Goal: Complete application form

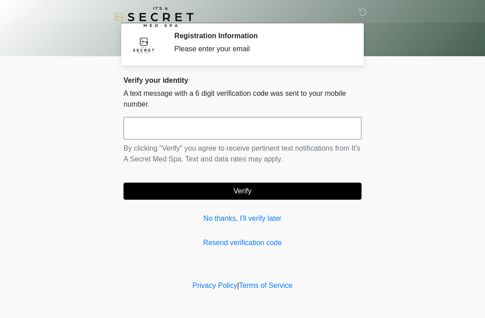
click at [264, 132] on input "text" at bounding box center [243, 128] width 238 height 22
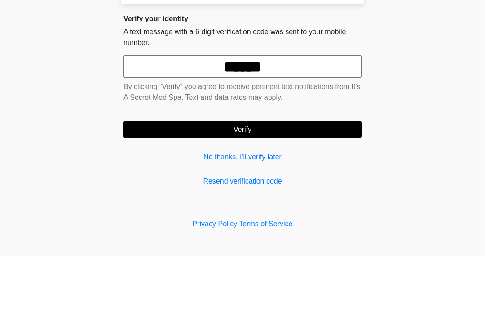
type input "******"
click at [300, 182] on button "Verify" at bounding box center [243, 190] width 238 height 17
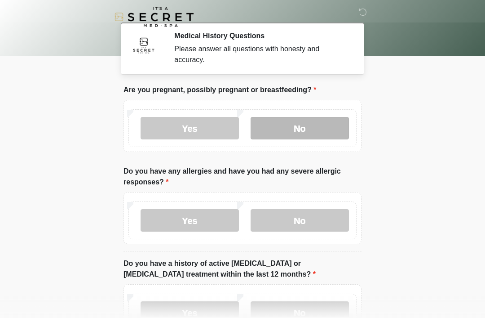
click at [305, 138] on label "No" at bounding box center [300, 128] width 98 height 22
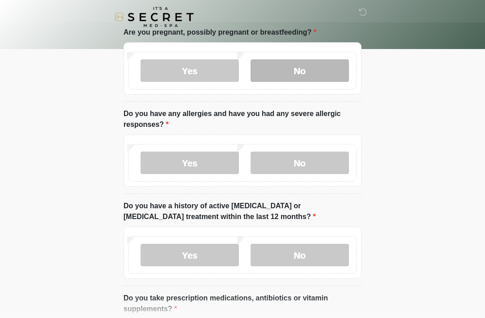
scroll to position [71, 0]
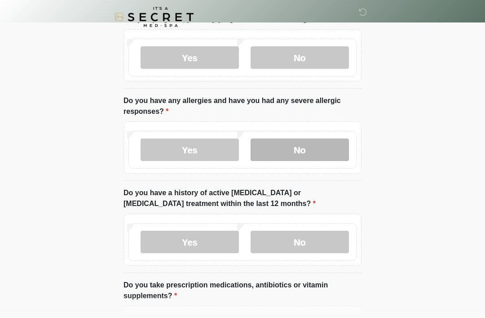
click at [308, 155] on label "No" at bounding box center [300, 149] width 98 height 22
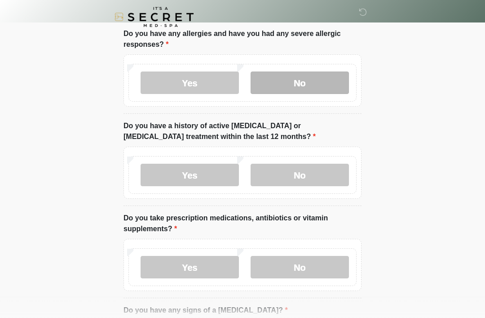
scroll to position [112, 0]
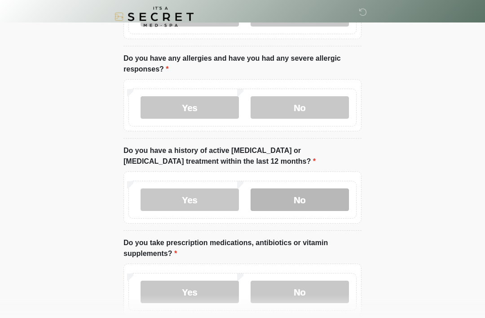
click at [314, 200] on label "No" at bounding box center [300, 200] width 98 height 22
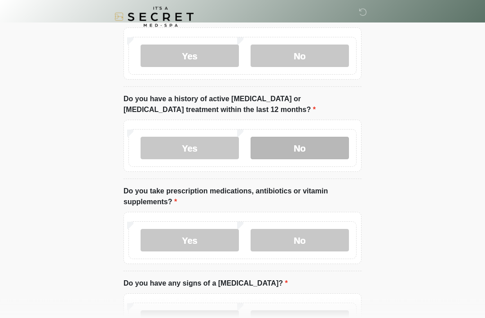
scroll to position [222, 0]
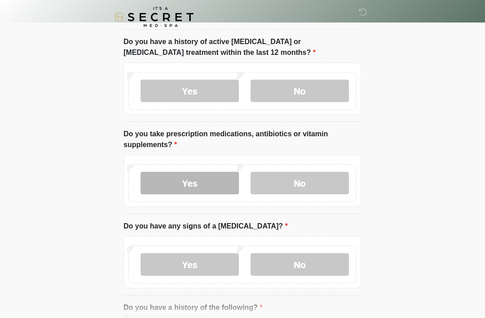
click at [198, 179] on label "Yes" at bounding box center [190, 183] width 98 height 22
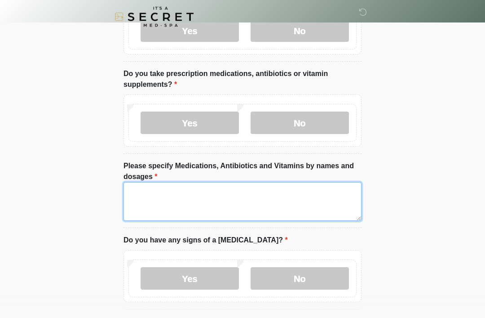
click at [204, 196] on textarea "Please specify Medications, Antibiotics and Vitamins by names and dosages" at bounding box center [243, 201] width 238 height 39
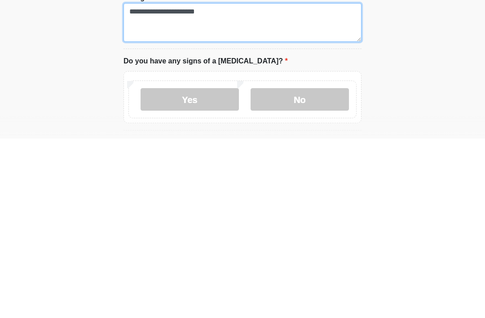
scroll to position [292, 0]
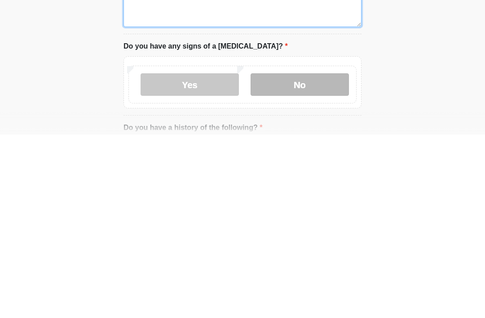
type textarea "**********"
click at [325, 257] on label "No" at bounding box center [300, 268] width 98 height 22
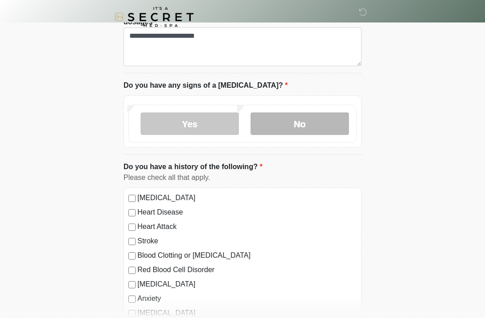
scroll to position [417, 0]
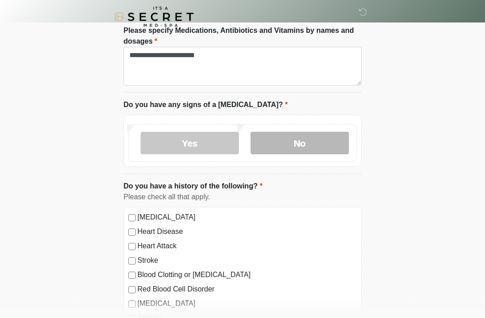
click at [327, 147] on label "No" at bounding box center [300, 143] width 98 height 22
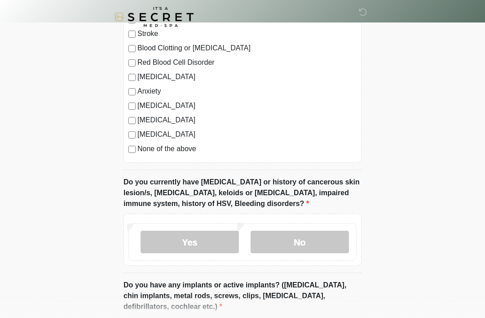
scroll to position [647, 0]
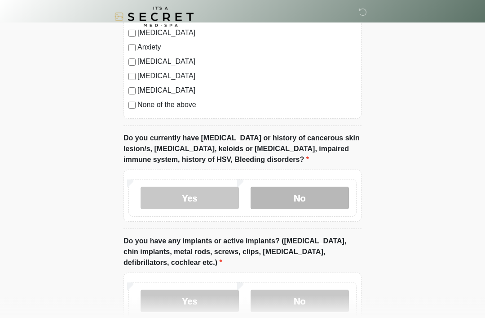
click at [304, 198] on label "No" at bounding box center [300, 198] width 98 height 22
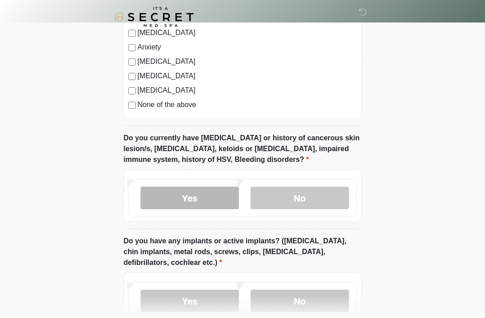
click at [201, 205] on label "Yes" at bounding box center [190, 197] width 98 height 22
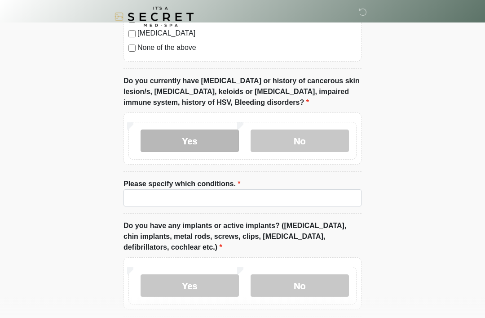
scroll to position [745, 0]
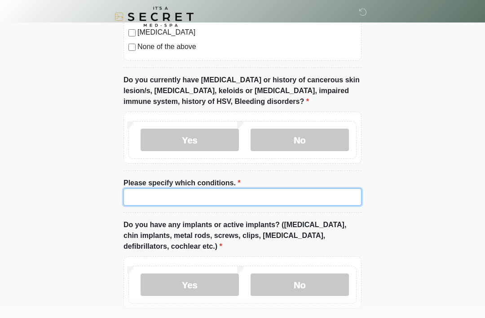
click at [221, 200] on input "Please specify which conditions." at bounding box center [243, 197] width 238 height 17
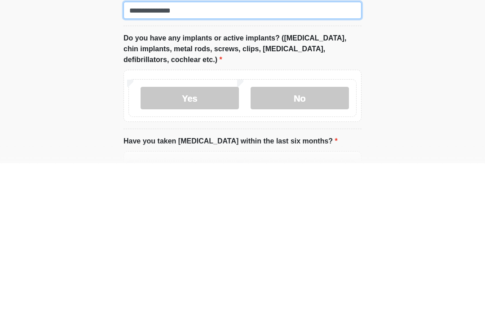
scroll to position [778, 0]
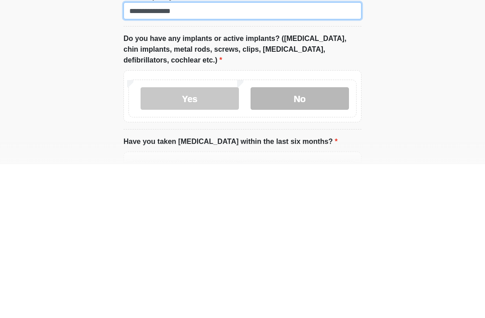
type input "**********"
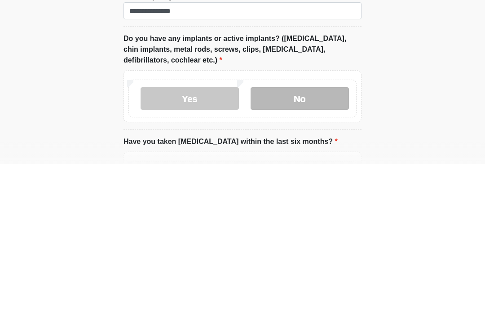
click at [312, 241] on label "No" at bounding box center [300, 252] width 98 height 22
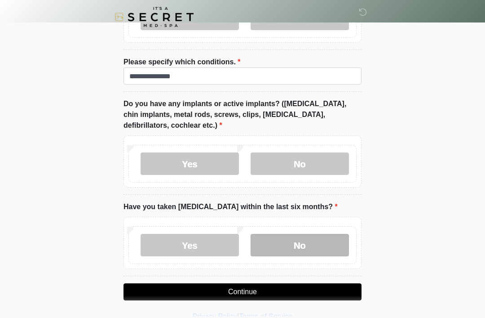
click at [289, 242] on label "No" at bounding box center [300, 245] width 98 height 22
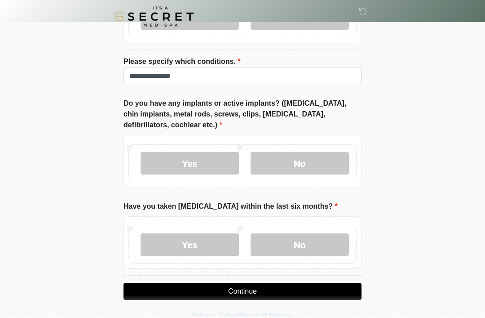
click at [258, 292] on button "Continue" at bounding box center [243, 291] width 238 height 17
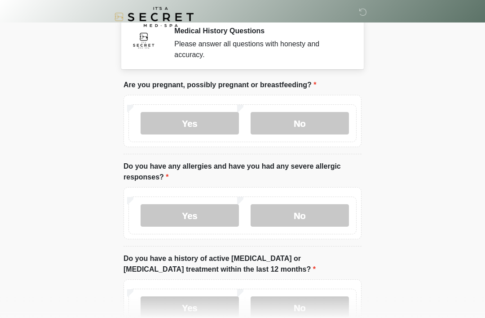
scroll to position [0, 0]
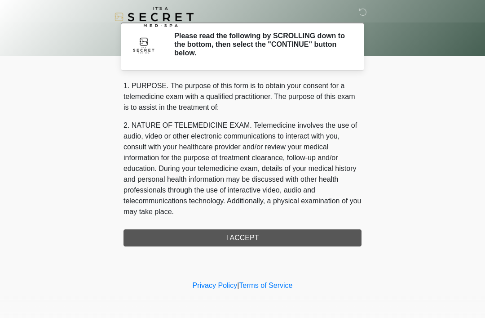
click at [303, 233] on div "1. PURPOSE. The purpose of this form is to obtain your consent for a telemedici…" at bounding box center [243, 163] width 238 height 166
click at [274, 239] on div "1. PURPOSE. The purpose of this form is to obtain your consent for a telemedici…" at bounding box center [243, 163] width 238 height 166
click at [251, 235] on div "1. PURPOSE. The purpose of this form is to obtain your consent for a telemedici…" at bounding box center [243, 163] width 238 height 166
click at [304, 53] on h2 "Please read the following by SCROLLING down to the bottom, then select the "CON…" at bounding box center [261, 44] width 174 height 26
click at [269, 246] on div "‎ ‎ Please read the following by SCROLLING down to the bottom, then select the …" at bounding box center [243, 139] width 270 height 260
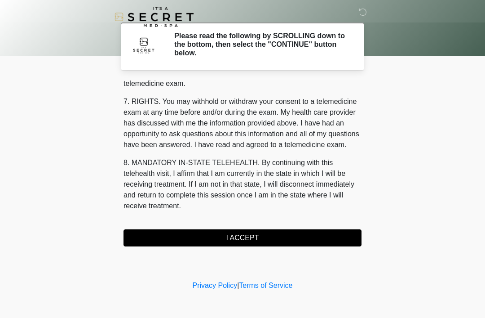
scroll to position [383, 0]
click at [255, 239] on button "I ACCEPT" at bounding box center [243, 237] width 238 height 17
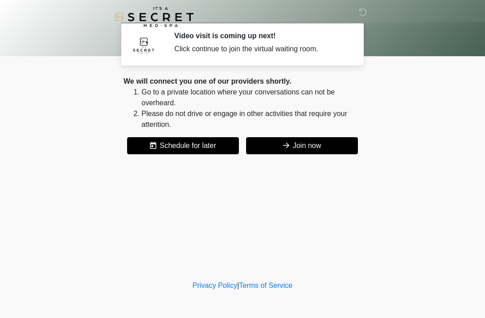
click at [317, 147] on button "Join now" at bounding box center [302, 145] width 112 height 17
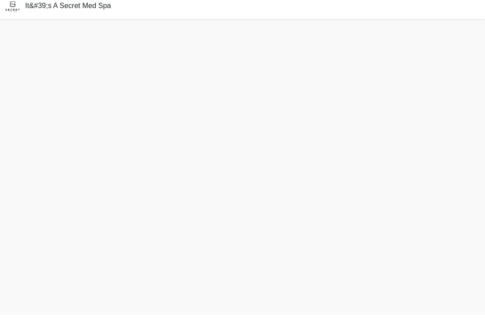
scroll to position [3, 0]
